Goal: Task Accomplishment & Management: Manage account settings

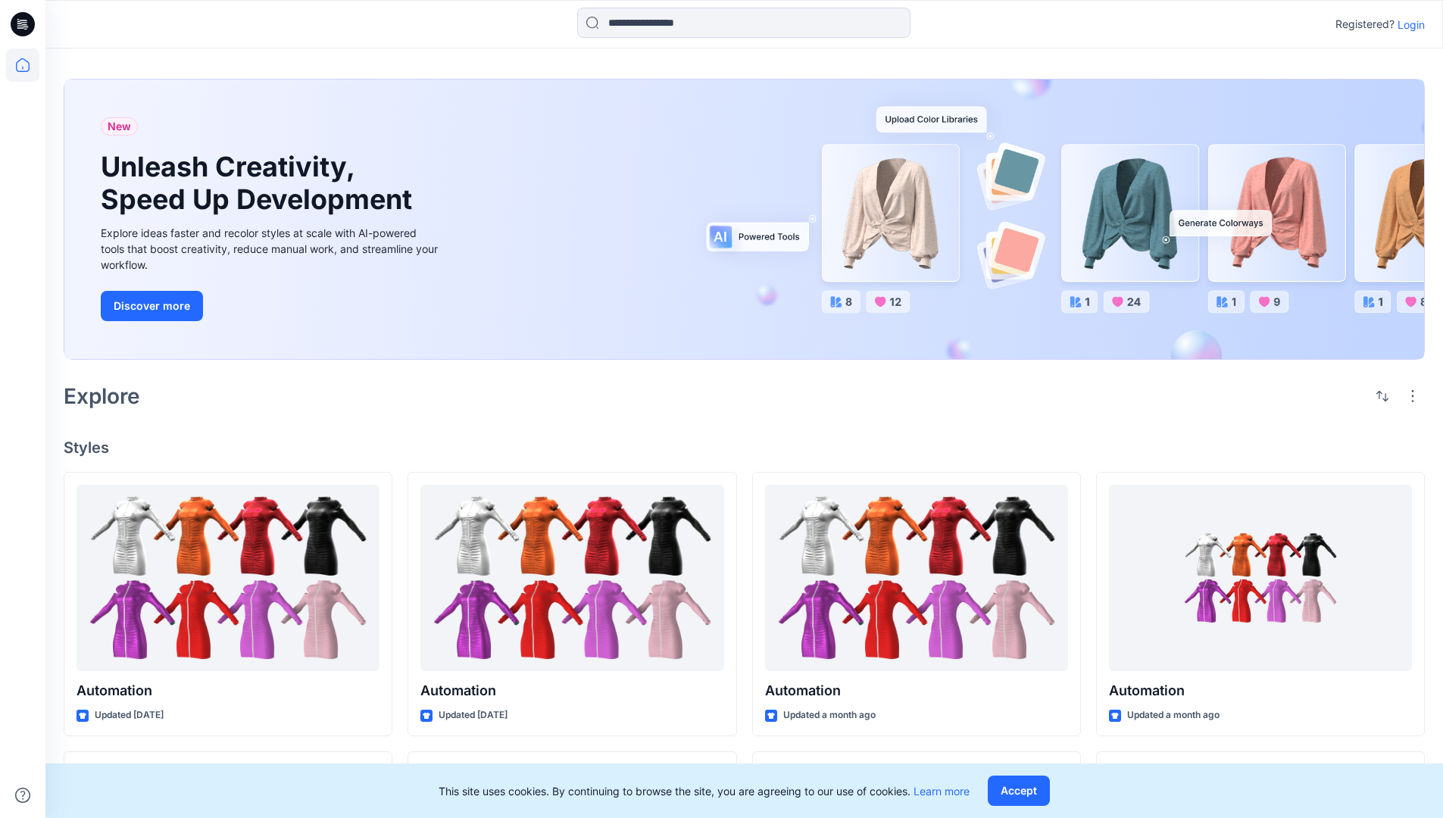
click at [1408, 24] on p "Login" at bounding box center [1411, 25] width 27 height 16
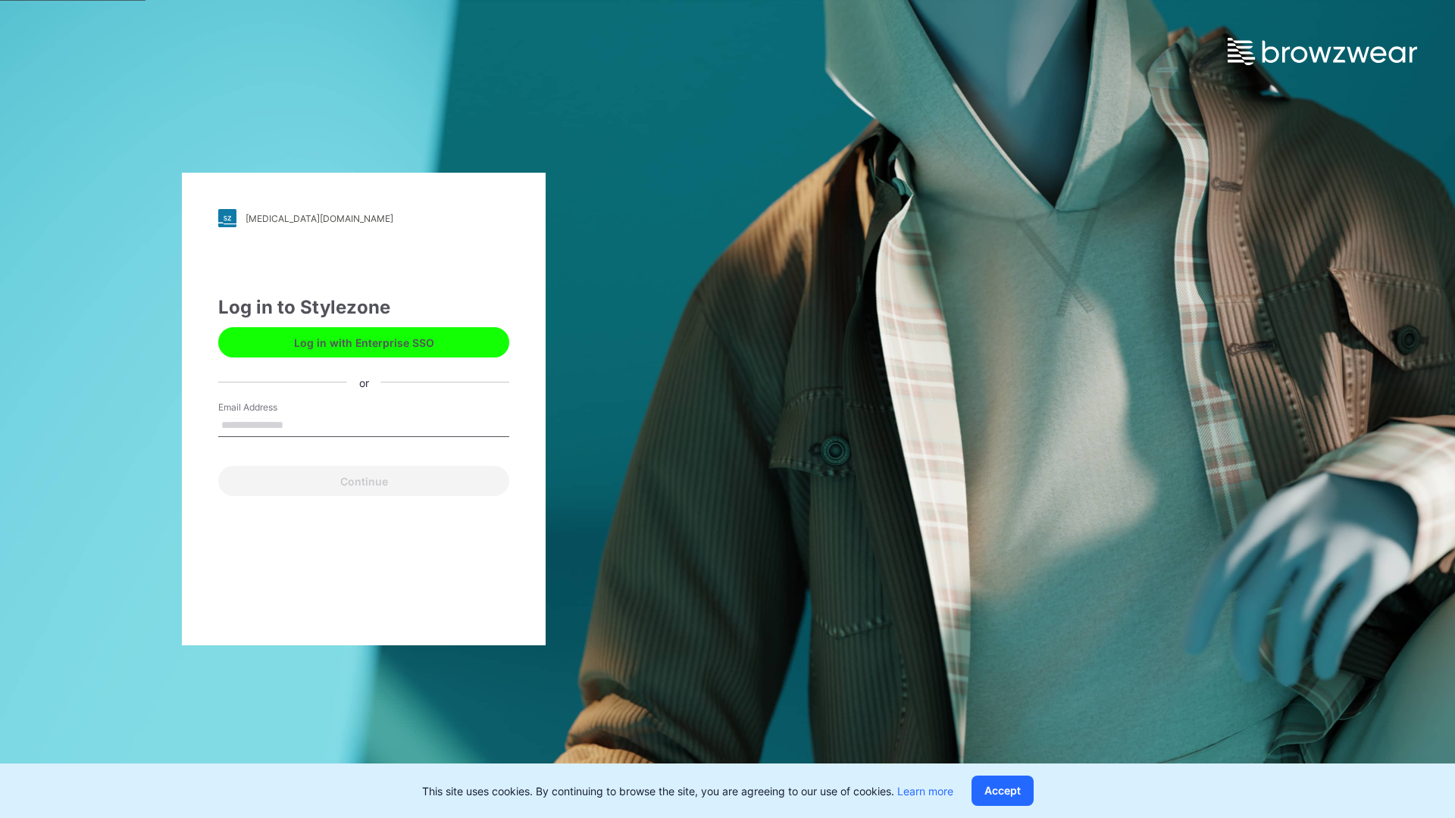
click at [299, 424] on input "Email Address" at bounding box center [363, 425] width 291 height 23
type input "**********"
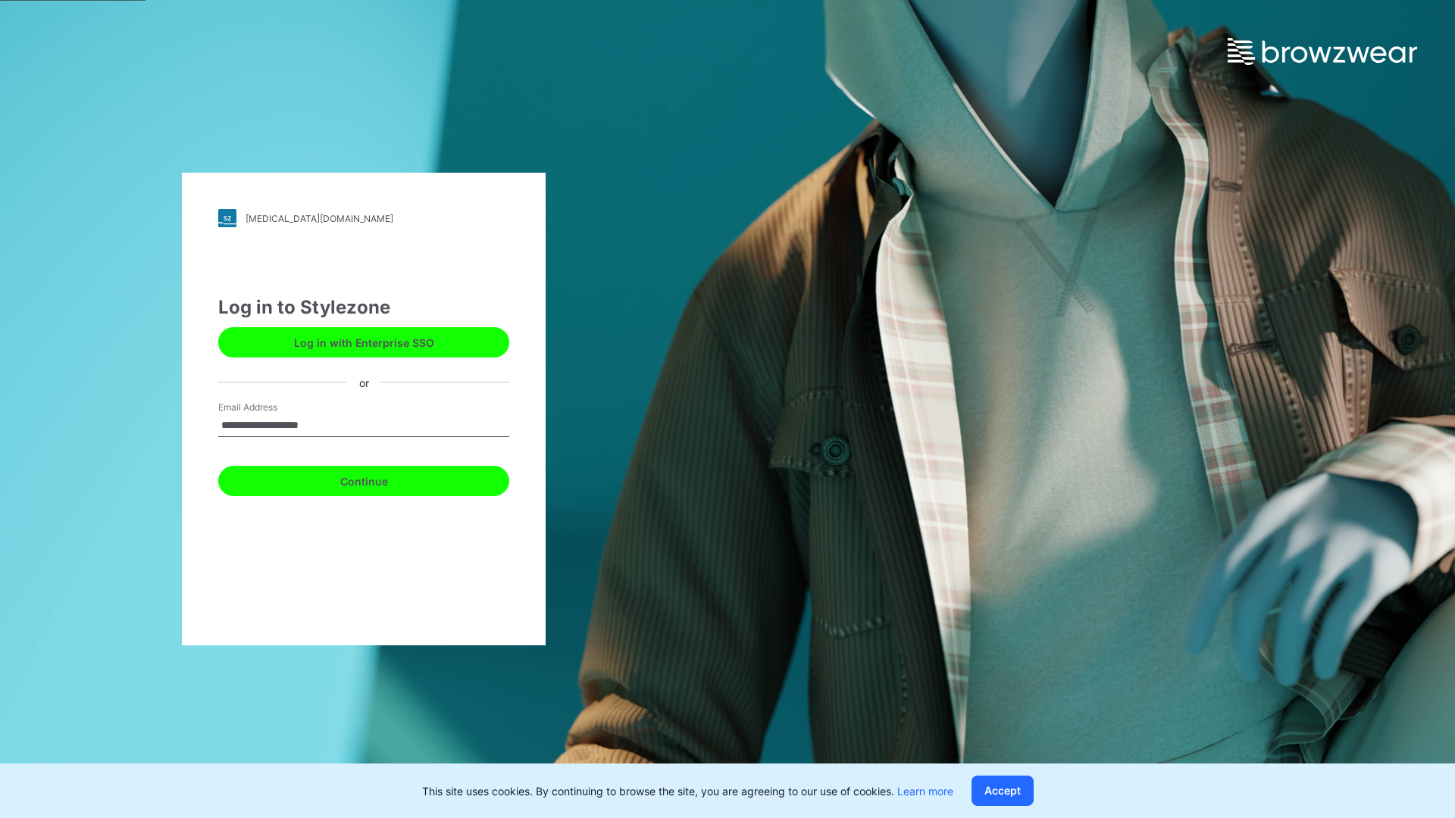
click at [380, 479] on button "Continue" at bounding box center [363, 481] width 291 height 30
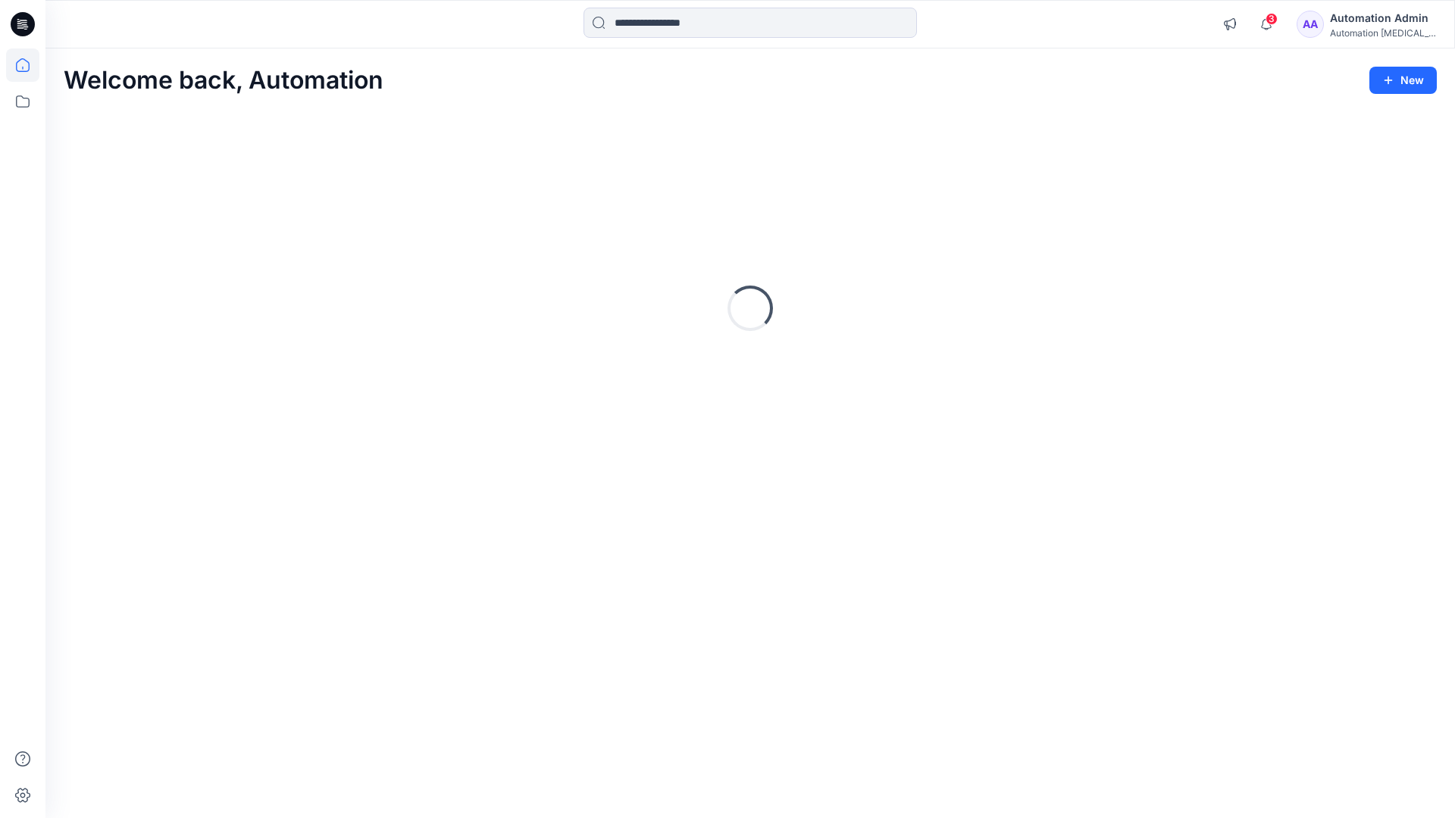
click at [29, 65] on icon at bounding box center [23, 65] width 14 height 14
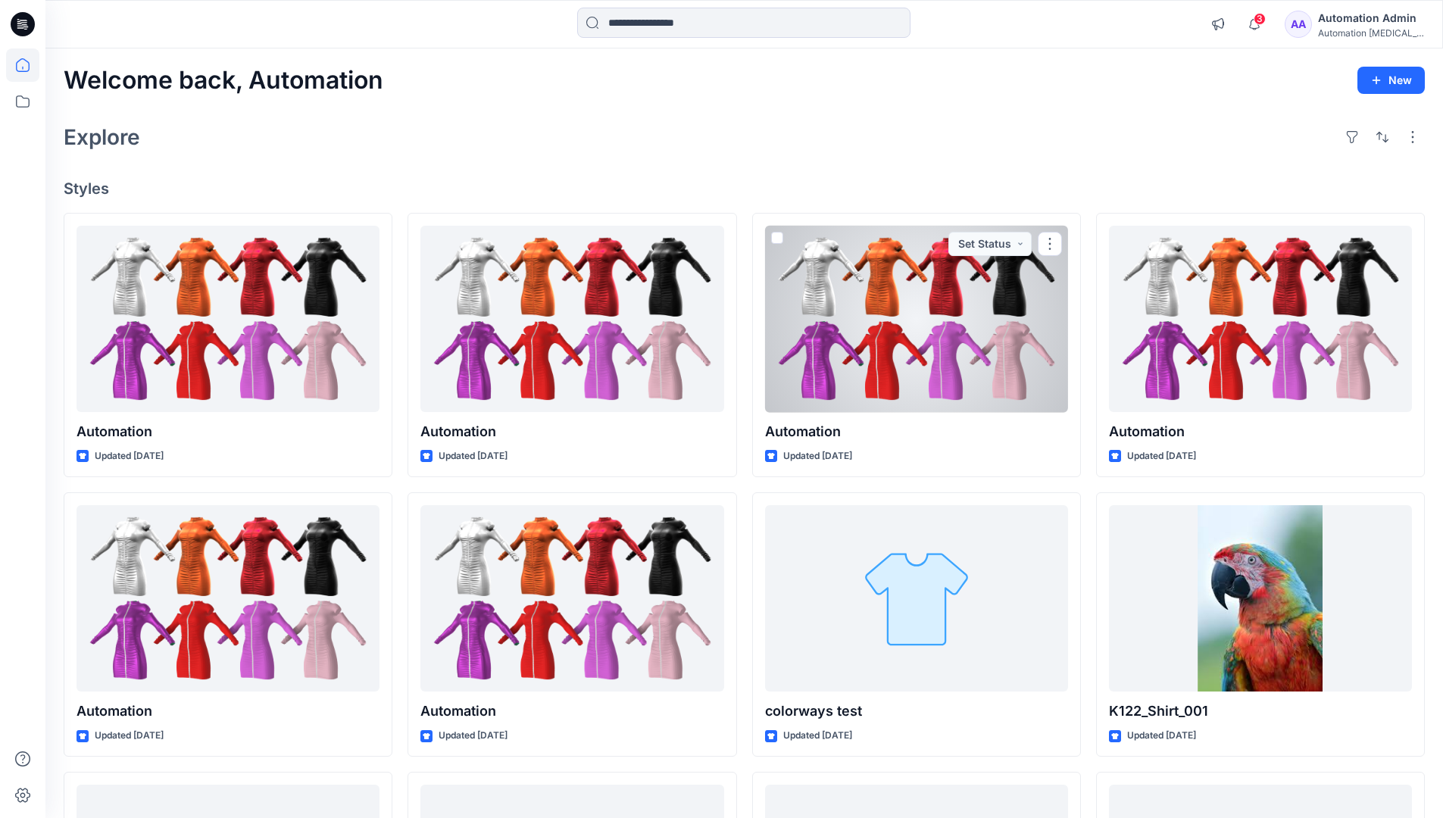
click at [1353, 24] on div "Automation Admin" at bounding box center [1371, 18] width 106 height 18
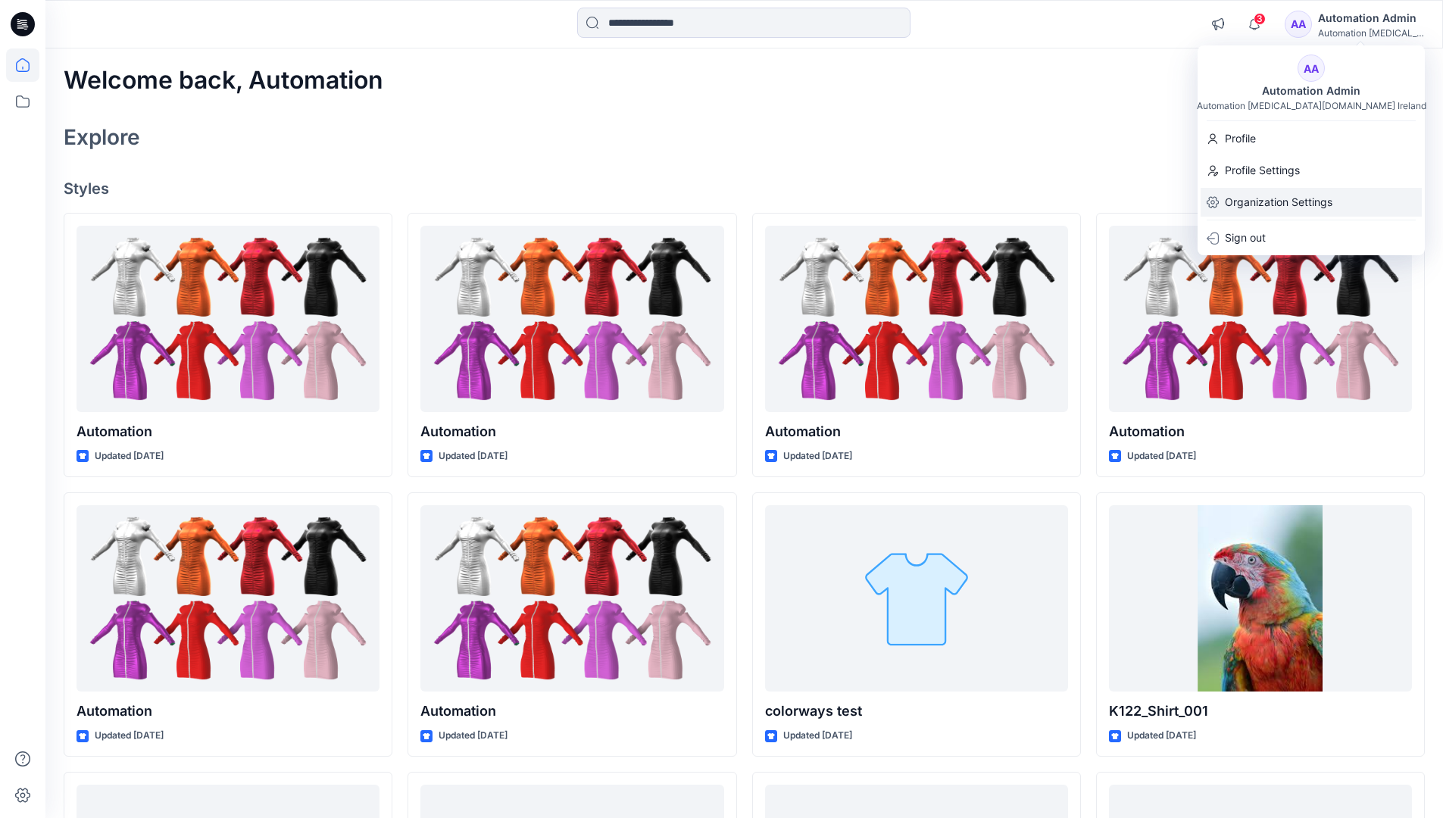
click at [1281, 192] on p "Organization Settings" at bounding box center [1279, 202] width 108 height 29
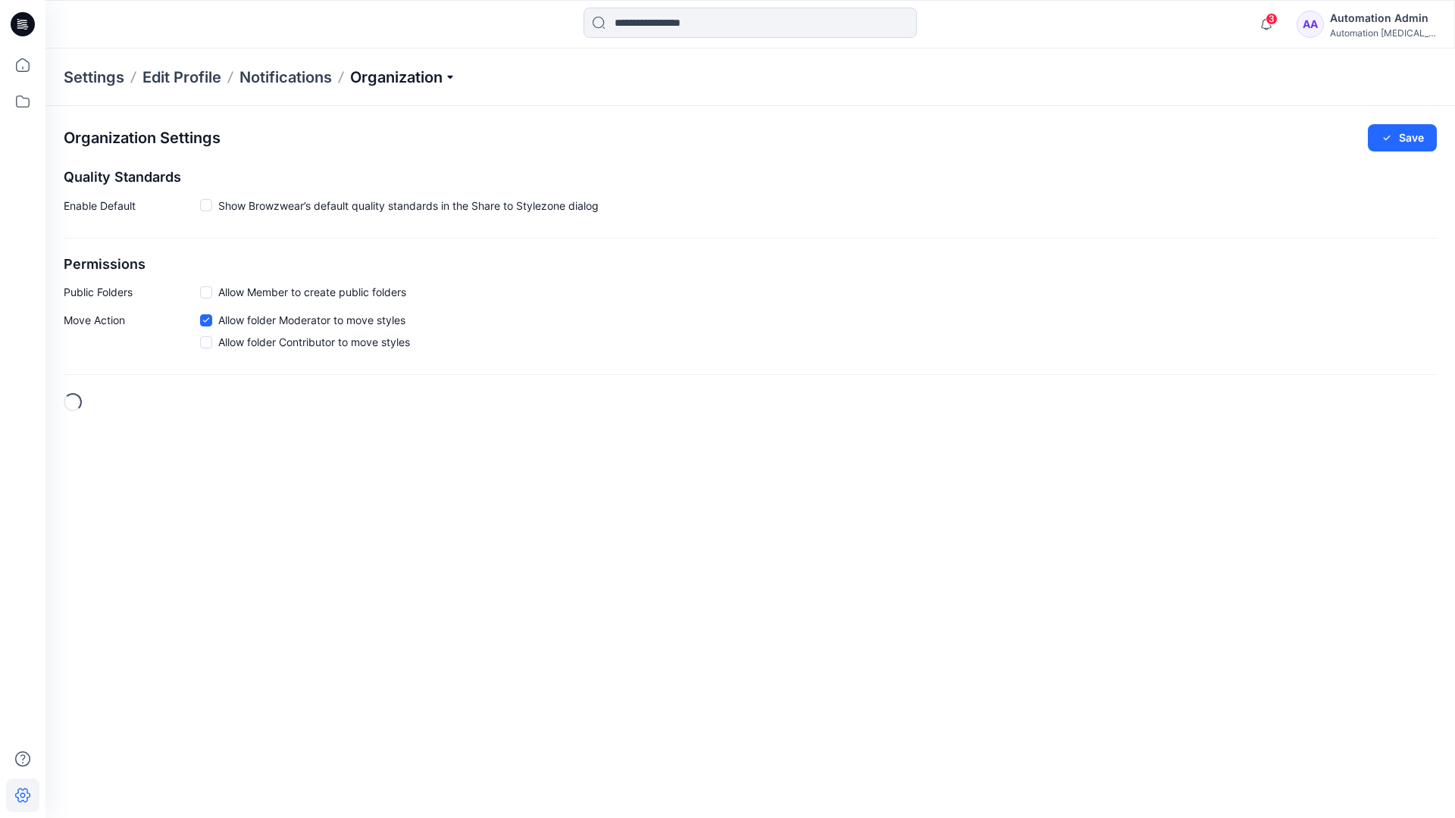
click at [450, 77] on p "Organization" at bounding box center [403, 77] width 106 height 21
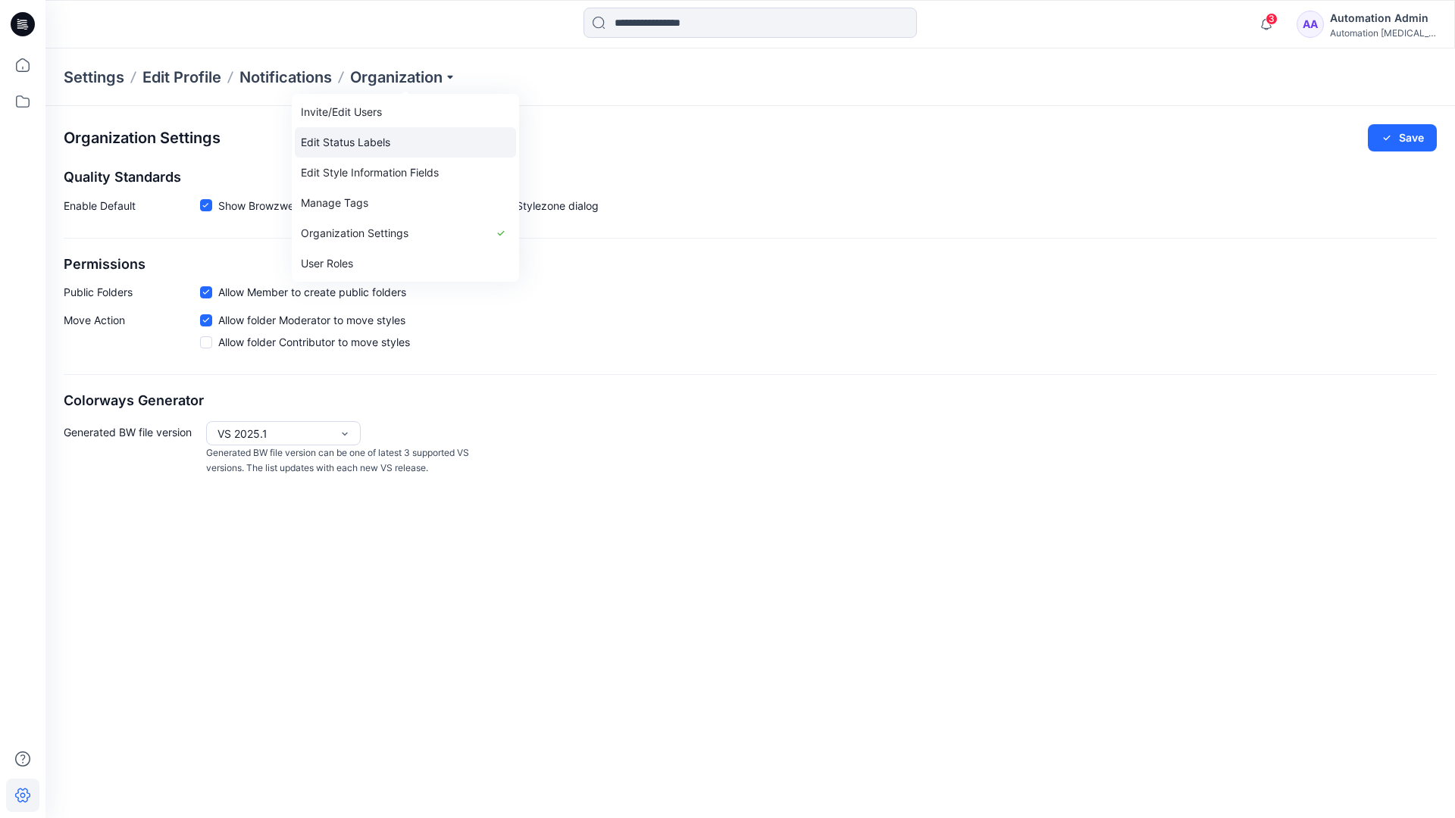
click at [375, 141] on link "Edit Status Labels" at bounding box center [405, 142] width 221 height 30
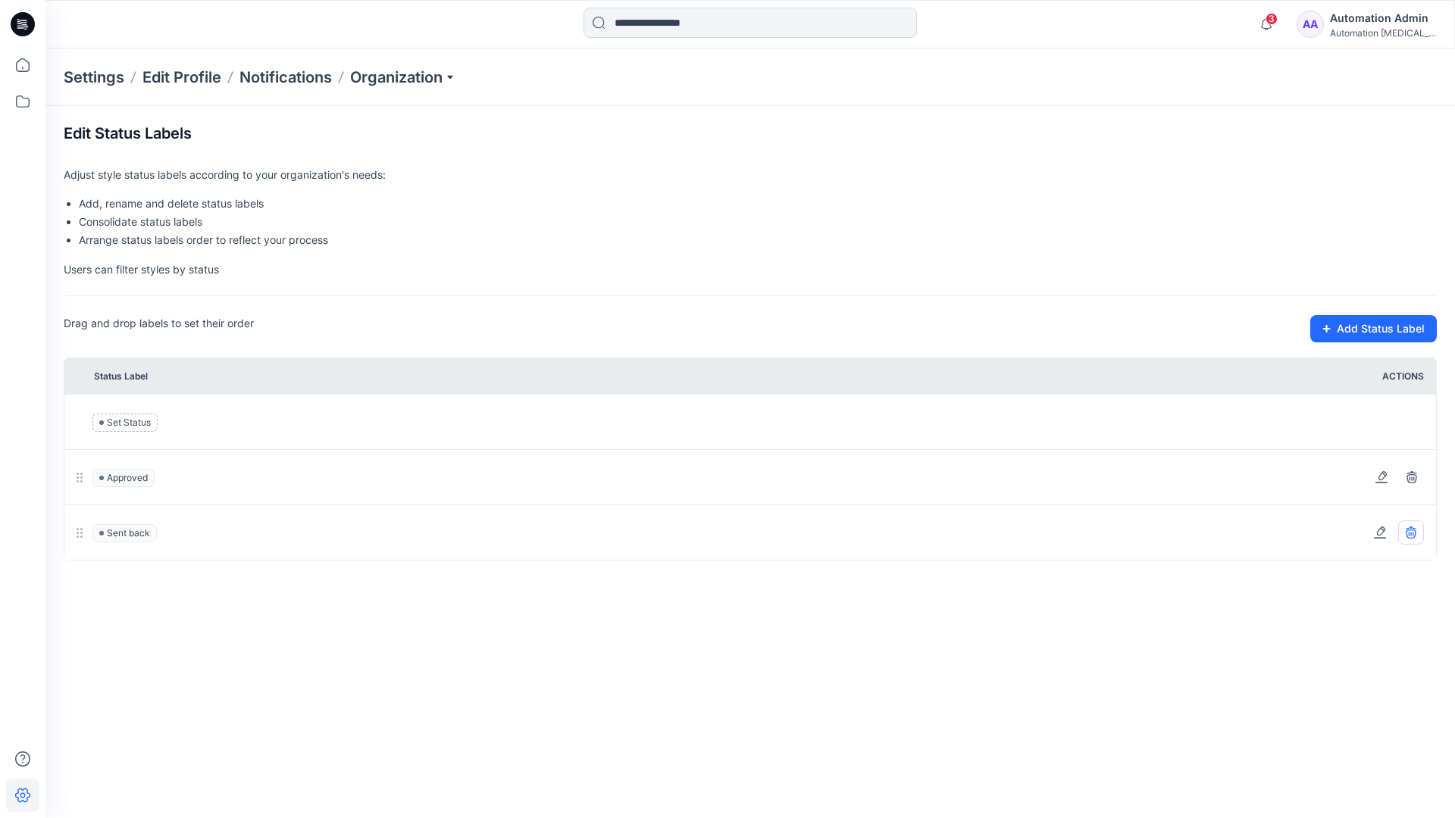
click at [1413, 532] on icon at bounding box center [1411, 533] width 12 height 12
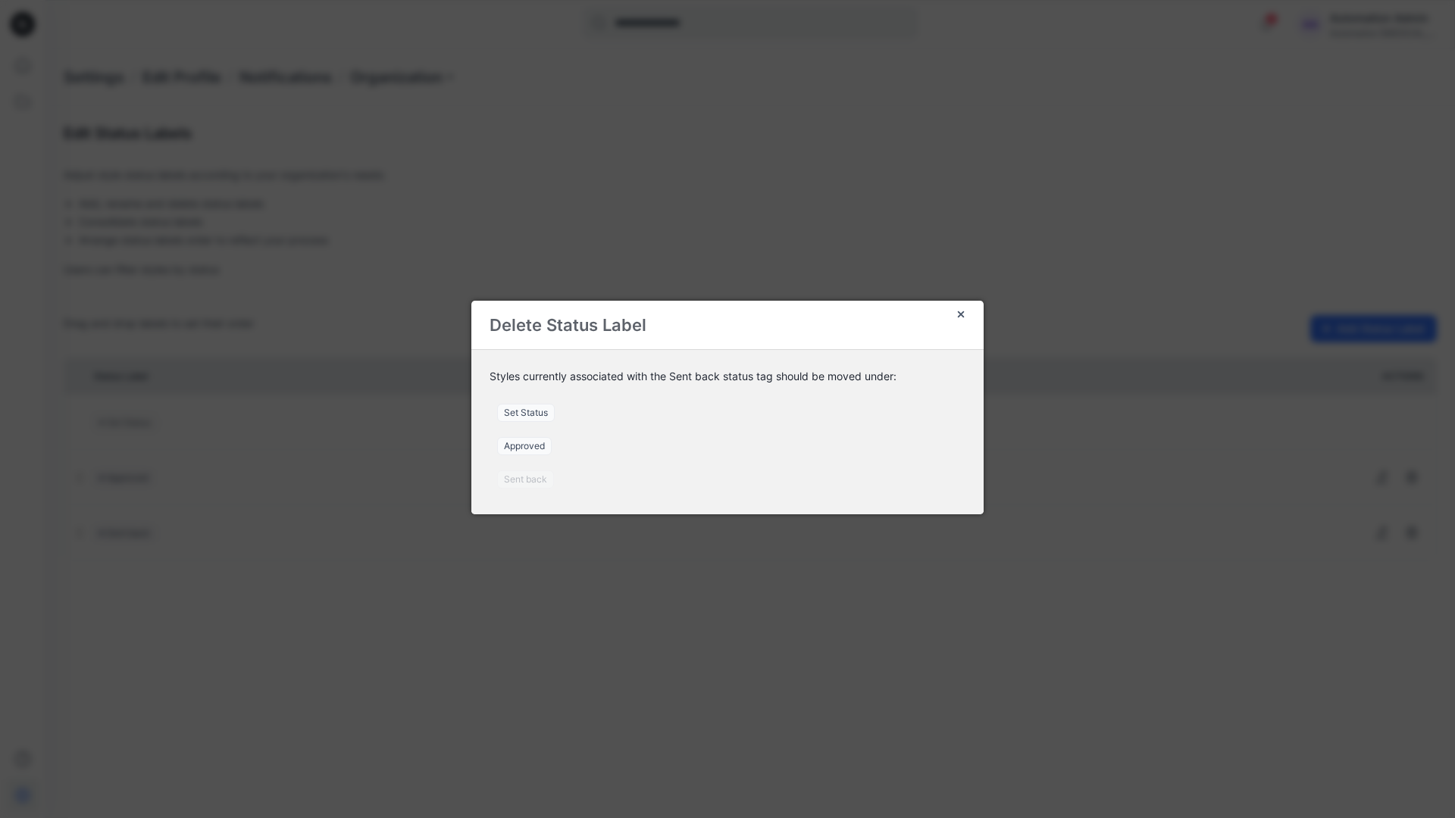
click at [532, 412] on span "Set Status" at bounding box center [526, 413] width 58 height 18
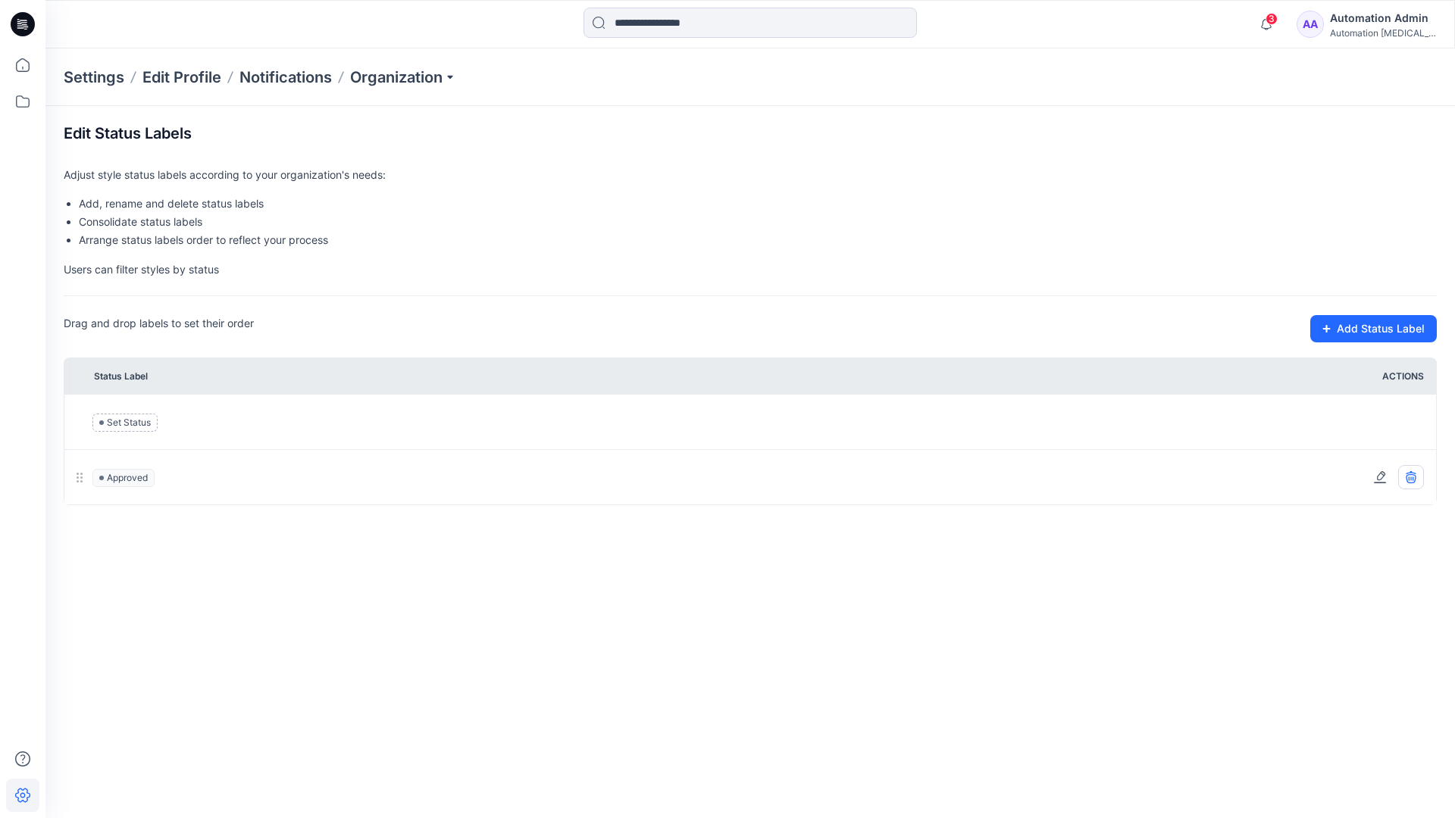
click at [1415, 480] on icon at bounding box center [1411, 478] width 10 height 9
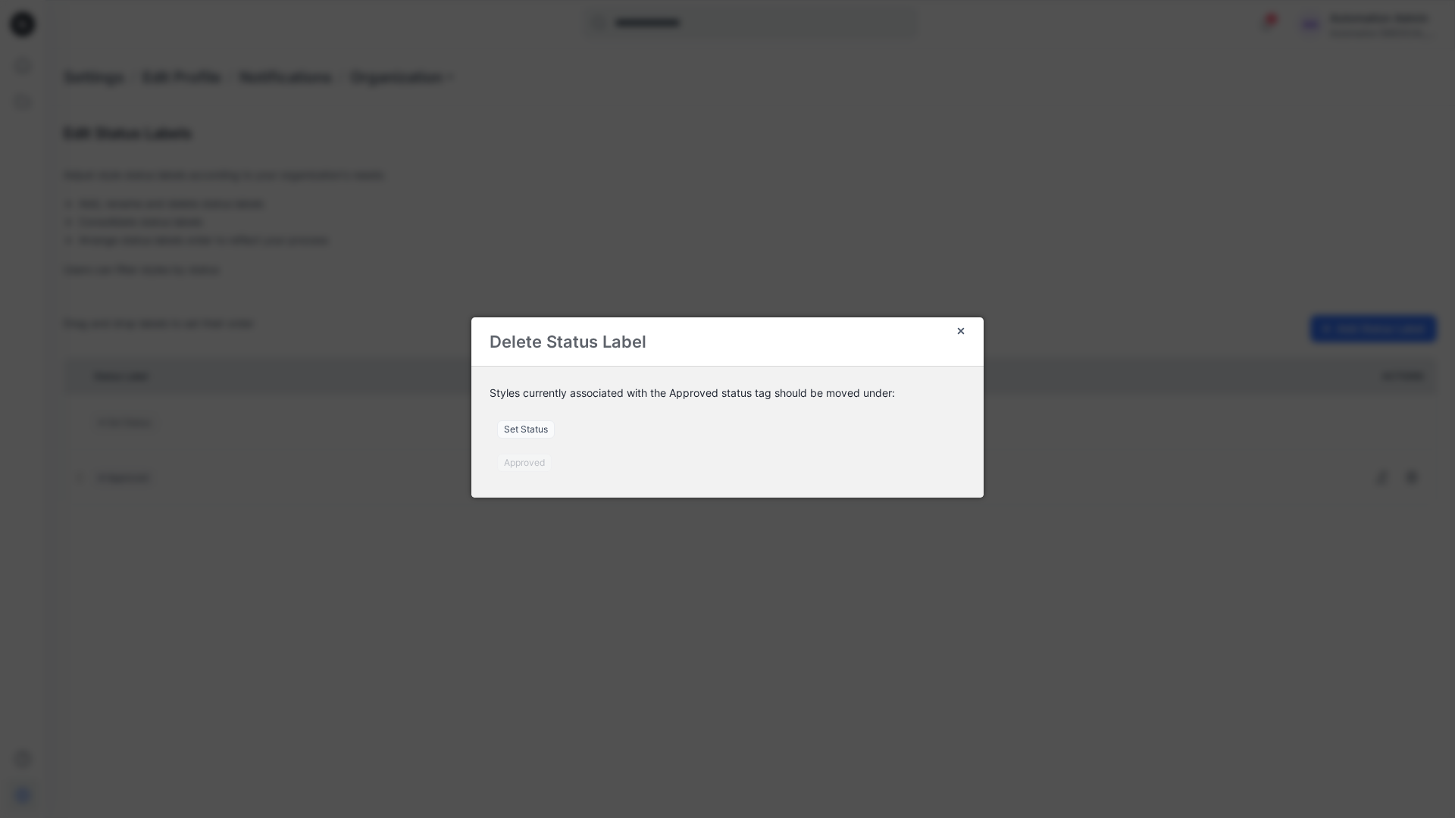
click at [534, 431] on span "Set Status" at bounding box center [526, 430] width 58 height 18
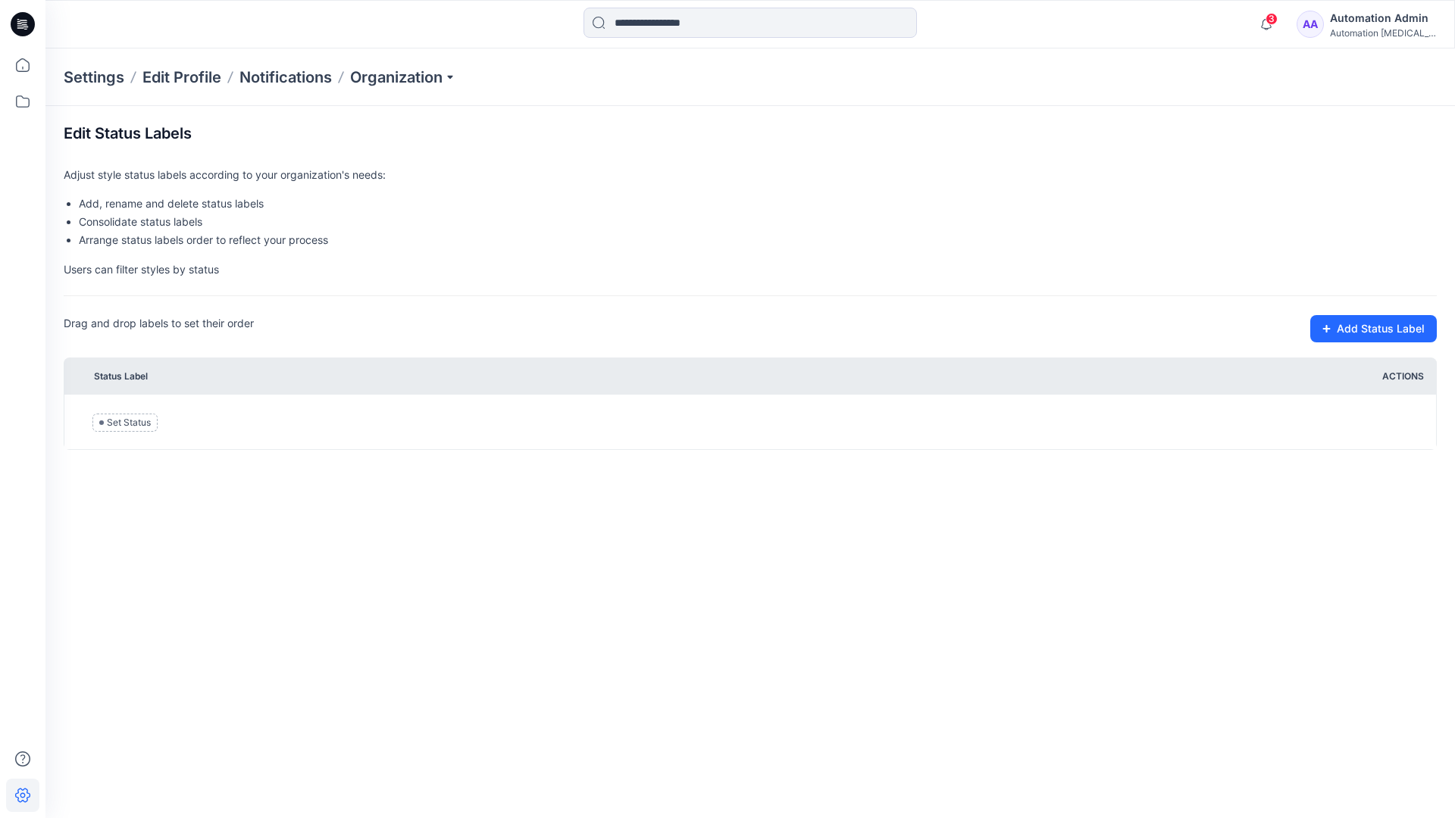
click at [1357, 30] on div "Automation testim..." at bounding box center [1383, 32] width 106 height 11
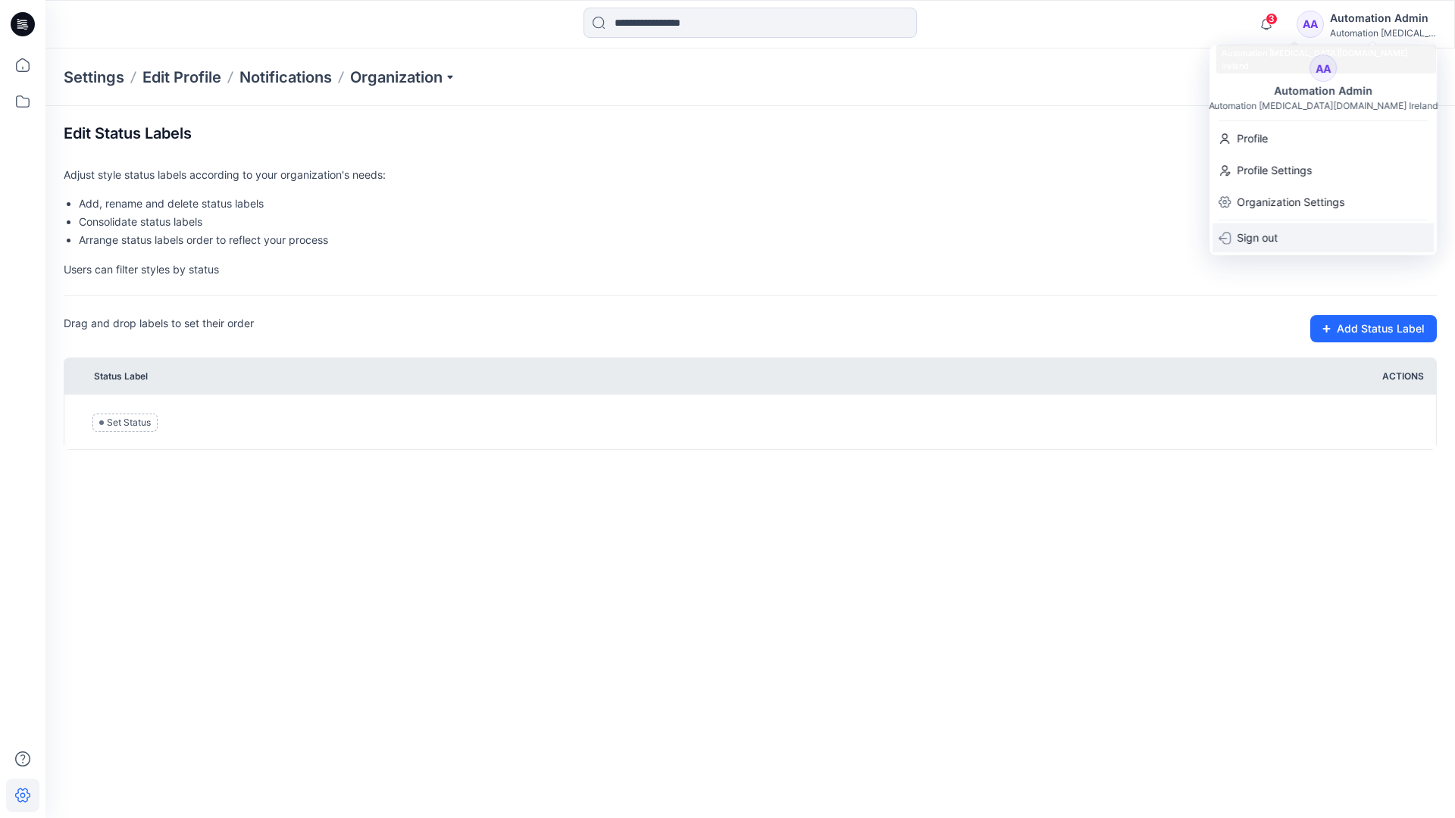
click at [1270, 233] on p "Sign out" at bounding box center [1257, 238] width 41 height 29
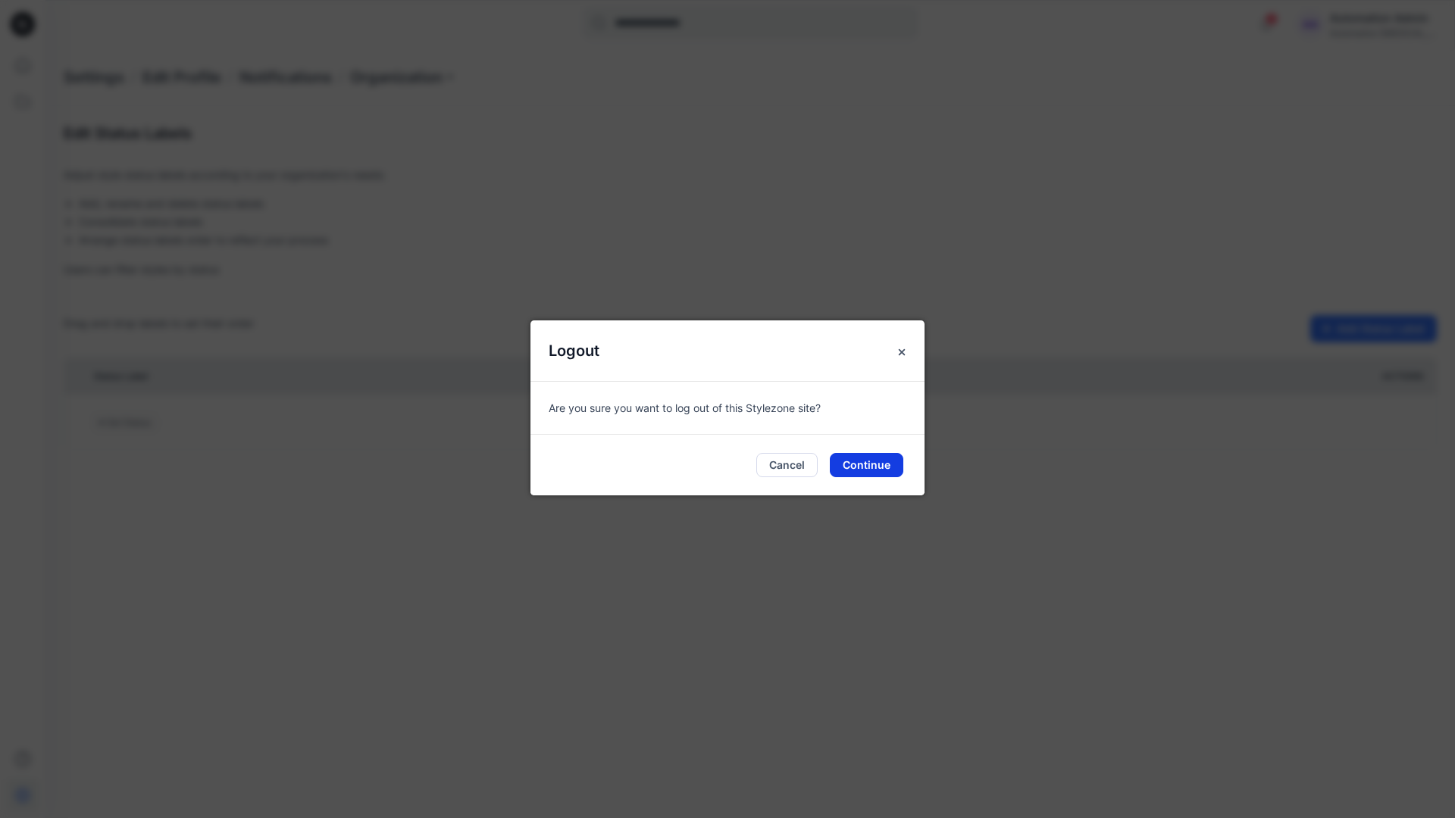
click at [876, 469] on button "Continue" at bounding box center [866, 465] width 73 height 24
